Goal: Check status: Check status

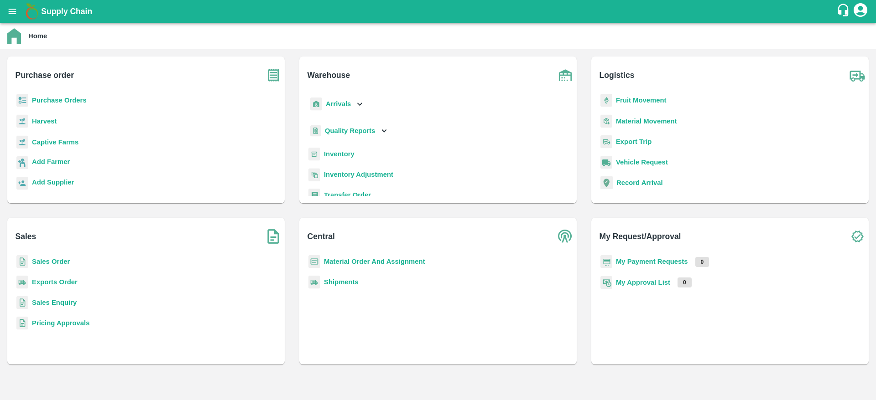
click at [15, 11] on icon "open drawer" at bounding box center [13, 11] width 8 height 5
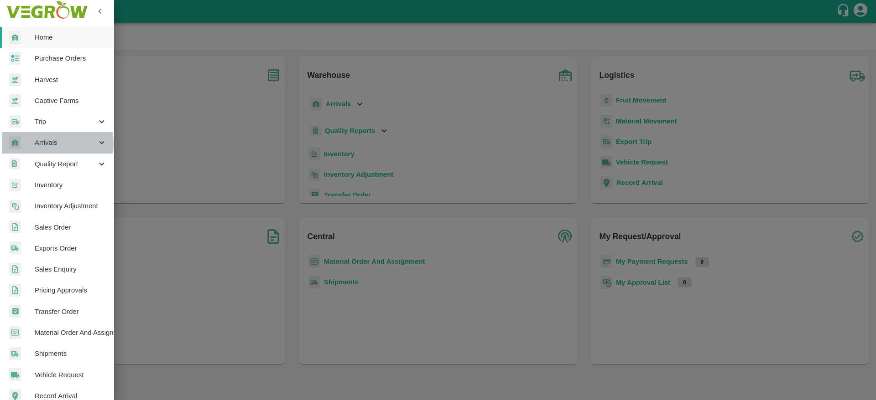
click at [50, 144] on span "Arrivals" at bounding box center [66, 143] width 62 height 10
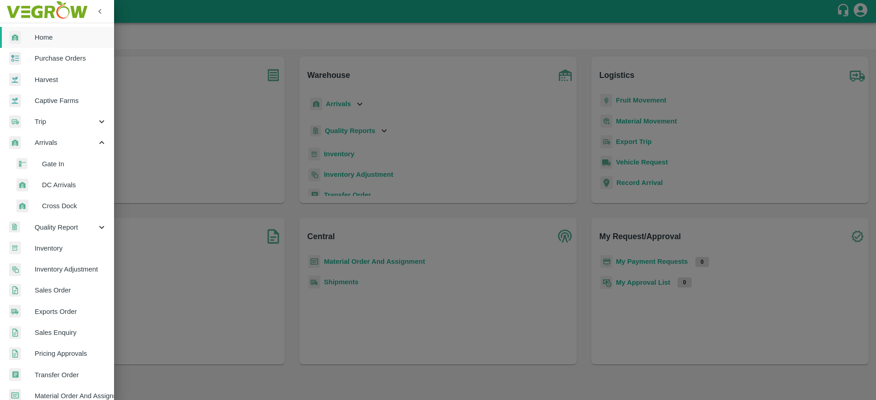
click at [65, 187] on span "DC Arrivals" at bounding box center [74, 185] width 65 height 10
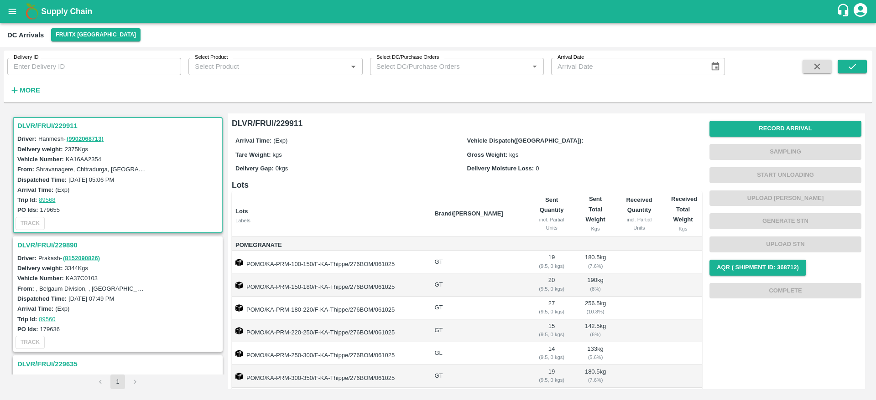
click at [40, 119] on div "DLVR/FRUI/229911" at bounding box center [118, 126] width 208 height 16
click at [40, 123] on h3 "DLVR/FRUI/229911" at bounding box center [118, 126] width 203 height 12
click at [50, 130] on h3 "DLVR/FRUI/229911" at bounding box center [118, 126] width 203 height 12
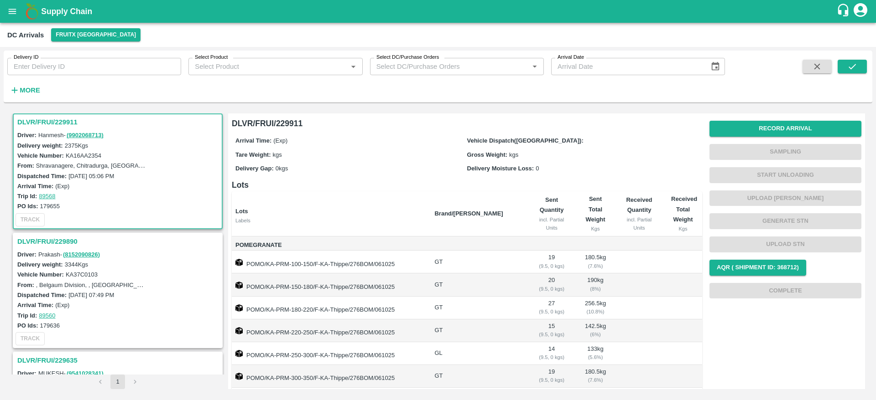
click at [58, 244] on h3 "DLVR/FRUI/229890" at bounding box center [118, 242] width 203 height 12
click at [47, 123] on h3 "DLVR/FRUI/229890" at bounding box center [118, 123] width 203 height 12
click at [33, 128] on h3 "DLVR/FRUI/229890" at bounding box center [118, 123] width 203 height 12
click at [38, 122] on h3 "DLVR/FRUI/229890" at bounding box center [118, 123] width 203 height 12
click at [48, 122] on h3 "DLVR/FRUI/229890" at bounding box center [118, 123] width 203 height 12
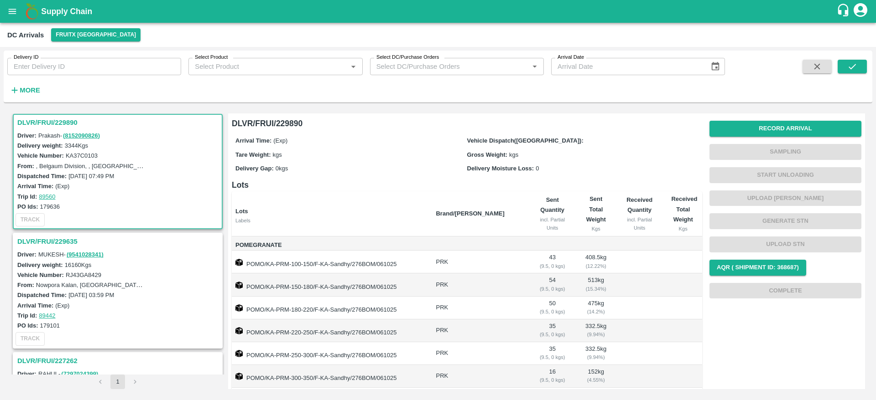
click at [52, 122] on h3 "DLVR/FRUI/229890" at bounding box center [118, 123] width 203 height 12
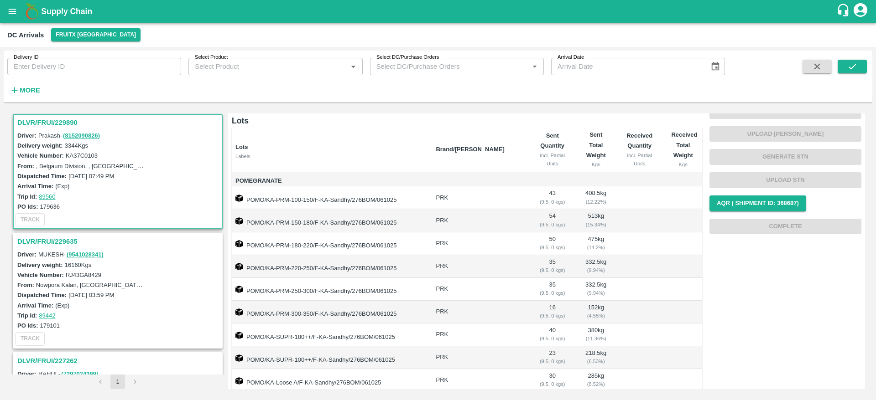
scroll to position [64, 0]
click at [51, 117] on h3 "DLVR/FRUI/229890" at bounding box center [118, 123] width 203 height 12
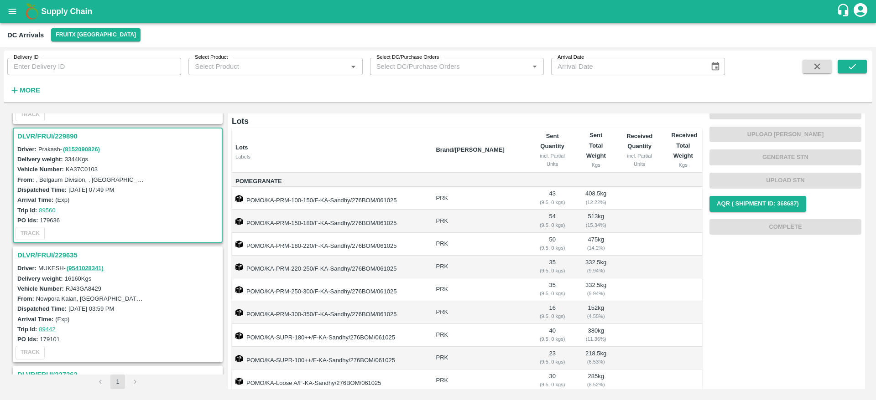
click at [118, 229] on div "TRACK" at bounding box center [118, 233] width 208 height 17
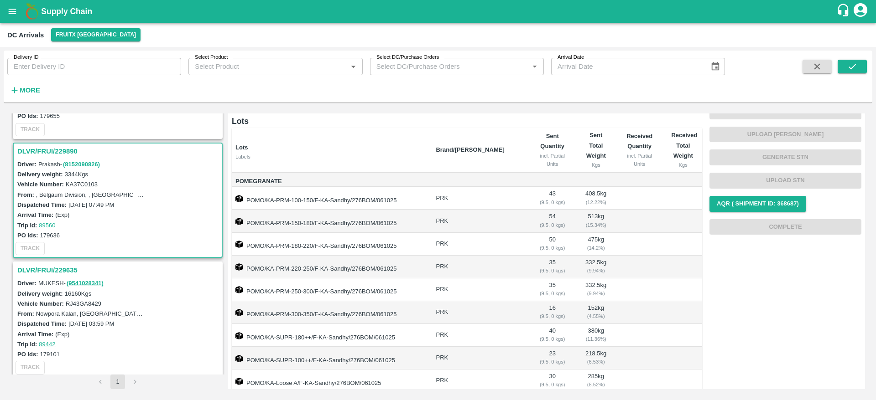
scroll to position [0, 0]
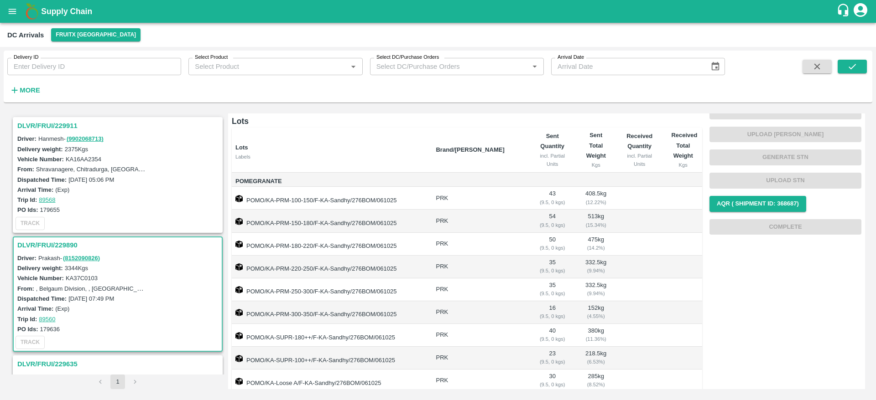
click at [42, 122] on h3 "DLVR/FRUI/229911" at bounding box center [118, 126] width 203 height 12
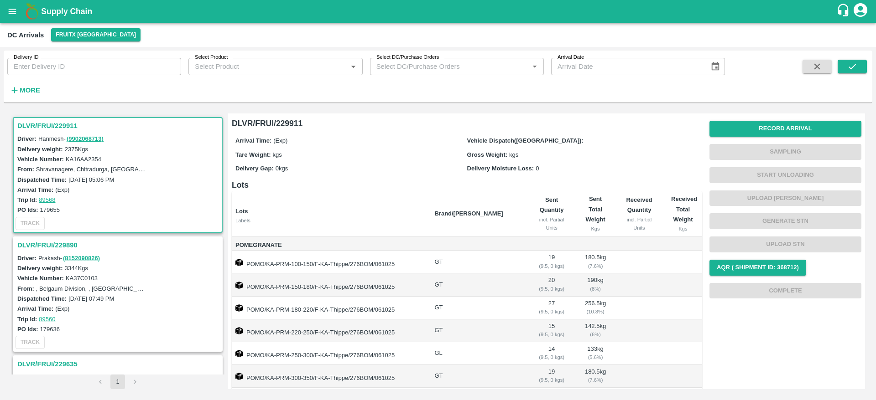
click at [39, 127] on h3 "DLVR/FRUI/229911" at bounding box center [118, 126] width 203 height 12
